Goal: Task Accomplishment & Management: Manage account settings

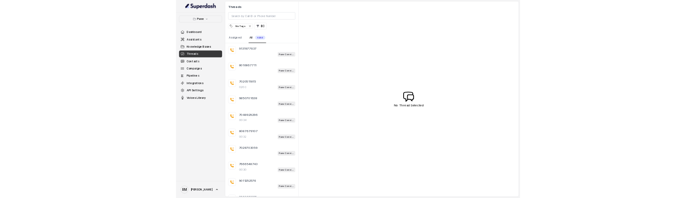
scroll to position [45, 0]
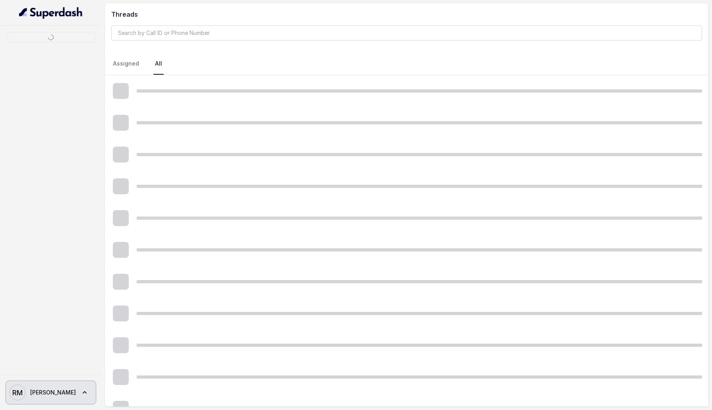
click at [40, 393] on span "[PERSON_NAME]" at bounding box center [53, 393] width 46 height 8
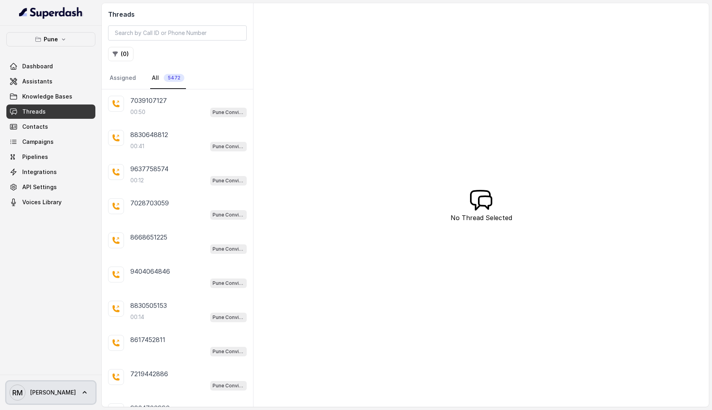
click at [60, 397] on link "RM Rajesh" at bounding box center [50, 393] width 89 height 22
click at [62, 374] on div "Logout" at bounding box center [51, 370] width 68 height 10
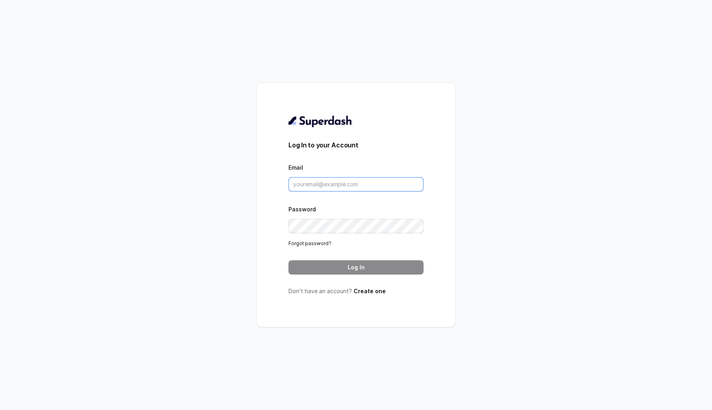
click at [331, 187] on input "Email" at bounding box center [356, 184] width 135 height 14
type input "sherinjacob20@gmail.com"
click at [359, 268] on button "Log In" at bounding box center [356, 267] width 135 height 14
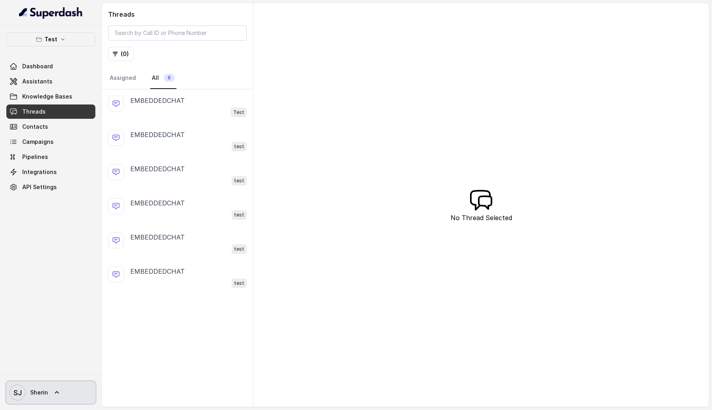
click at [48, 394] on link "SJ Sherin" at bounding box center [50, 393] width 89 height 22
click at [58, 371] on div "Logout" at bounding box center [51, 370] width 68 height 10
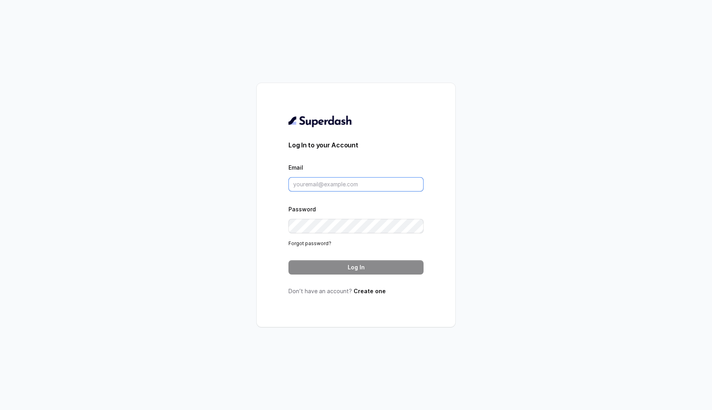
click at [305, 182] on input "Email" at bounding box center [356, 184] width 135 height 14
type input "vivekatsuperdash3@gmail.com"
click at [364, 268] on button "Log In" at bounding box center [356, 267] width 135 height 14
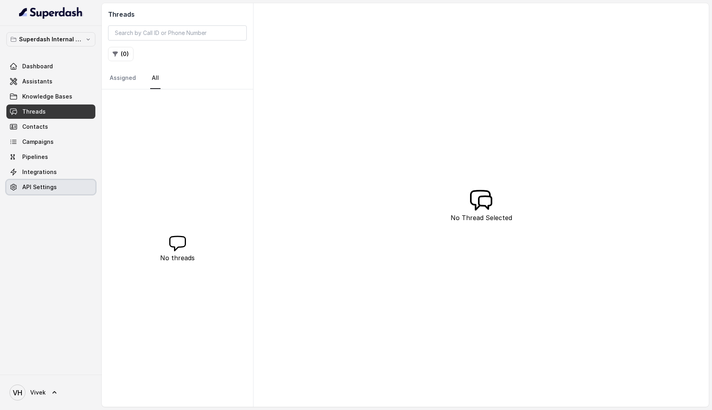
click at [56, 191] on link "API Settings" at bounding box center [50, 187] width 89 height 14
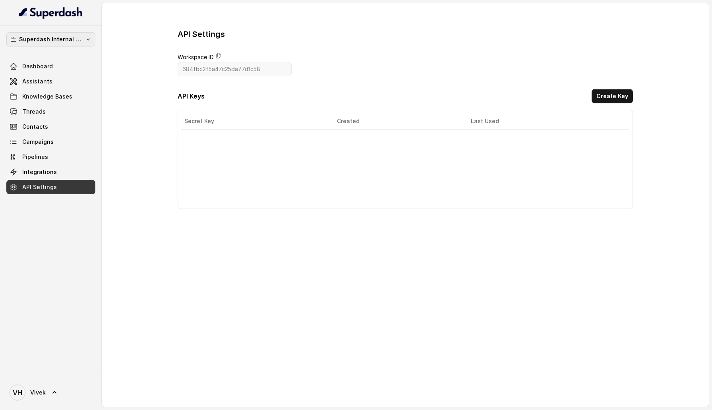
click at [68, 36] on p "Superdash Internal Workspace" at bounding box center [51, 40] width 64 height 10
